Goal: Navigation & Orientation: Find specific page/section

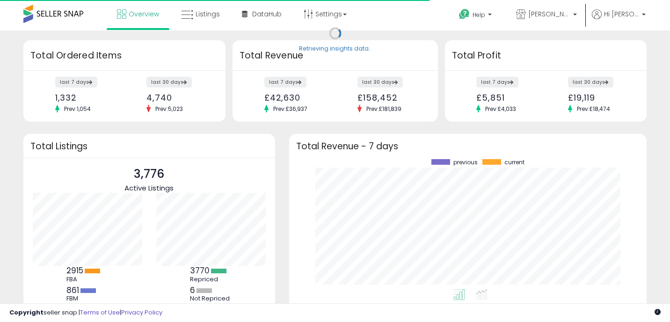
scroll to position [130, 339]
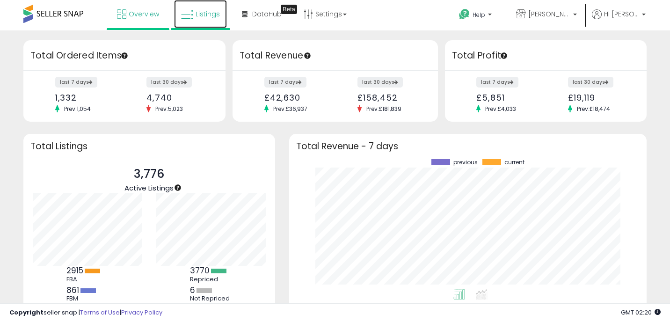
click at [203, 9] on span "Listings" at bounding box center [208, 13] width 24 height 9
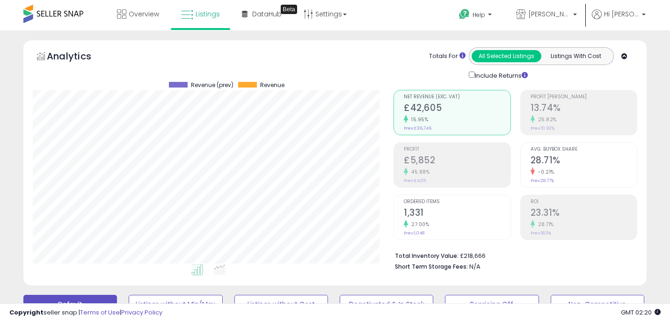
scroll to position [192, 361]
click at [144, 27] on link "Overview" at bounding box center [138, 14] width 56 height 28
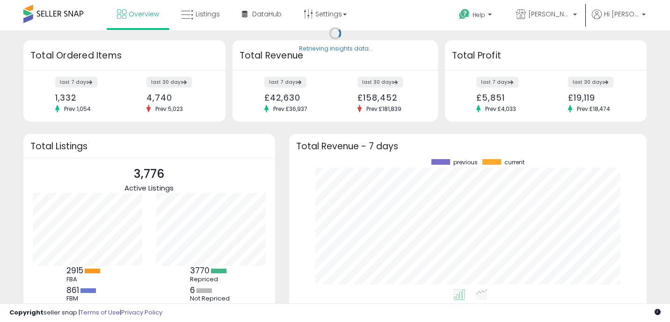
scroll to position [130, 339]
